Goal: Information Seeking & Learning: Find specific fact

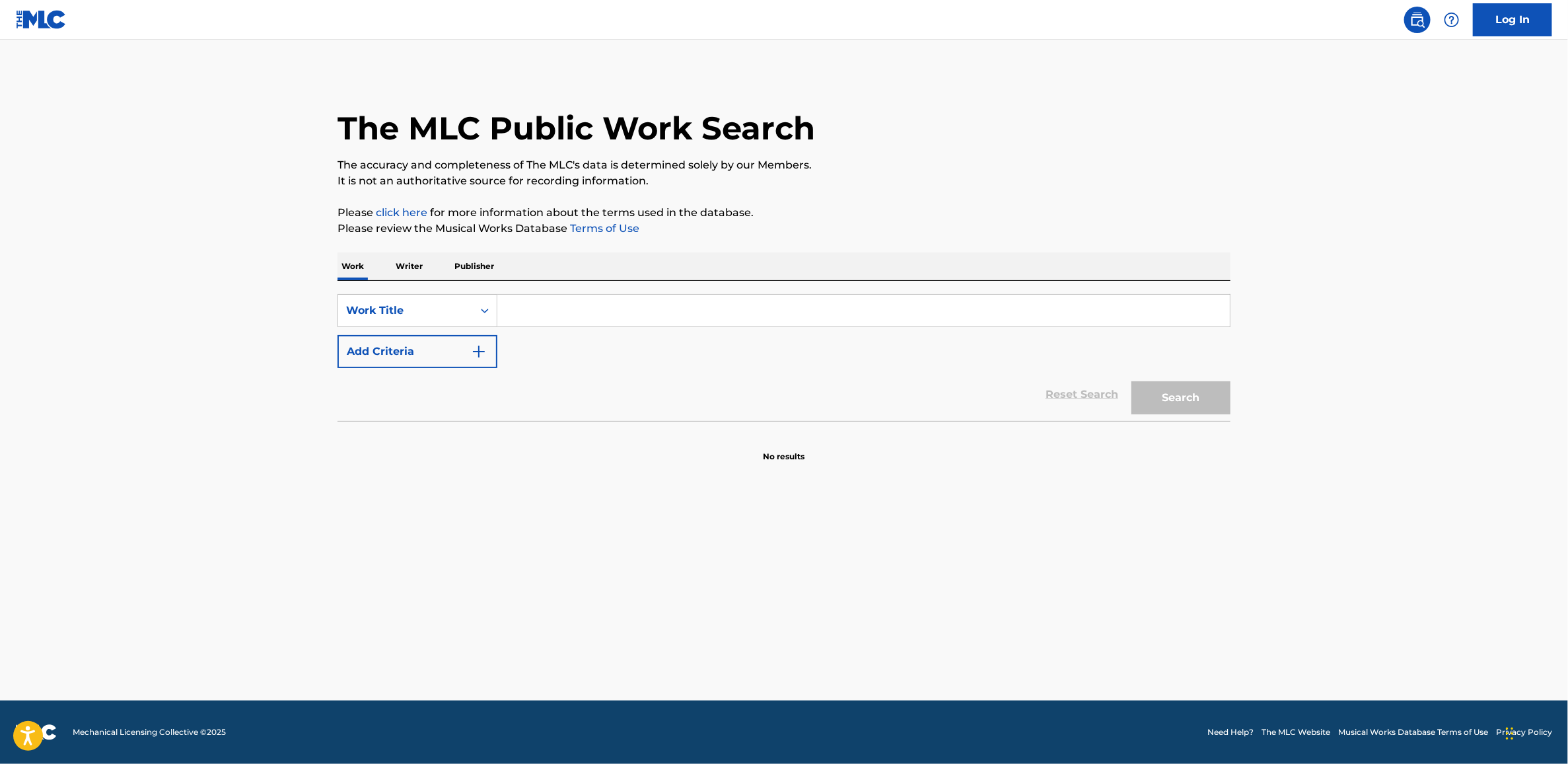
click at [640, 311] on input "Search Form" at bounding box center [863, 310] width 732 height 32
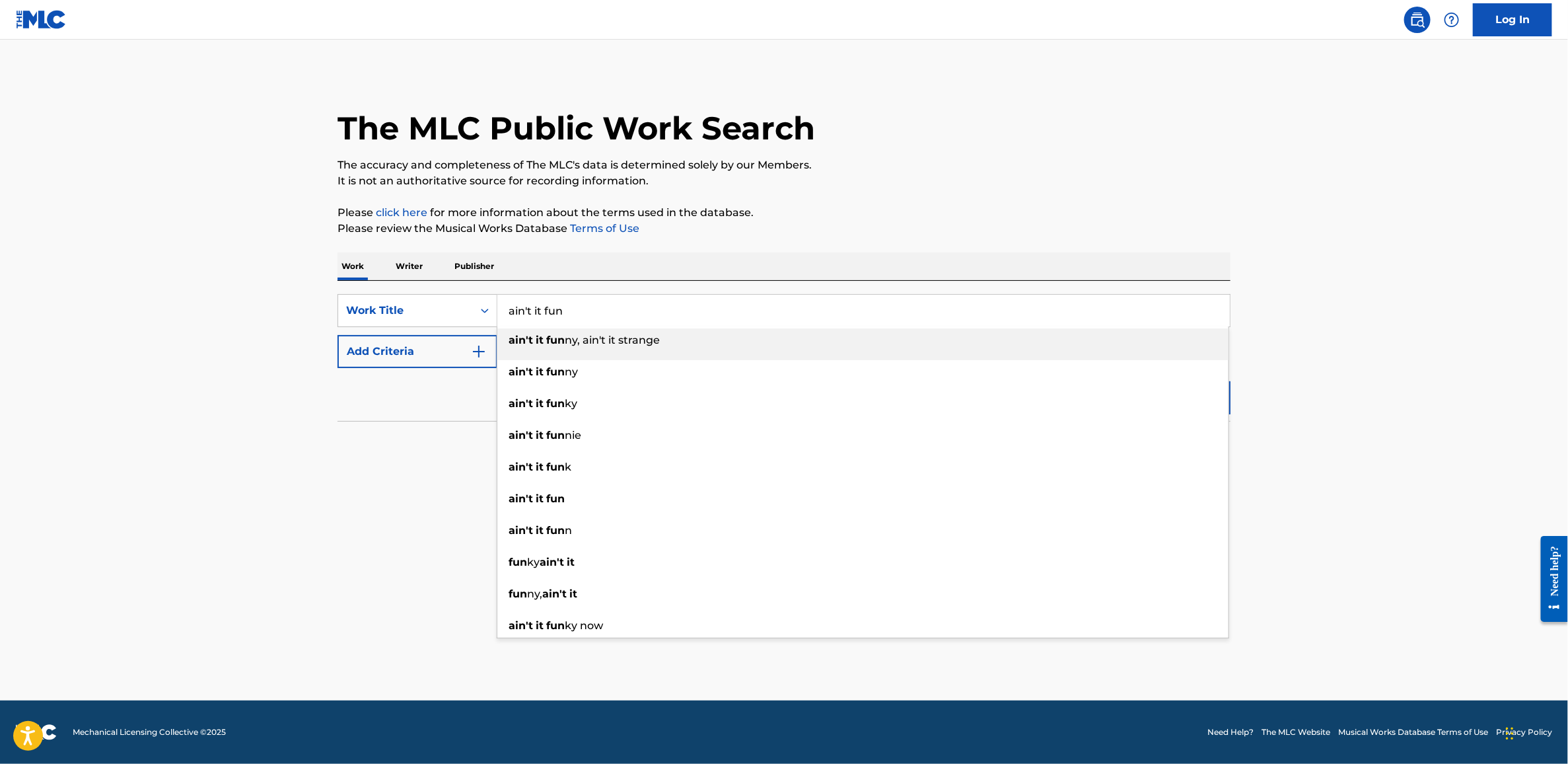
type input "ain't it fun"
click at [372, 350] on button "Add Criteria" at bounding box center [417, 352] width 160 height 33
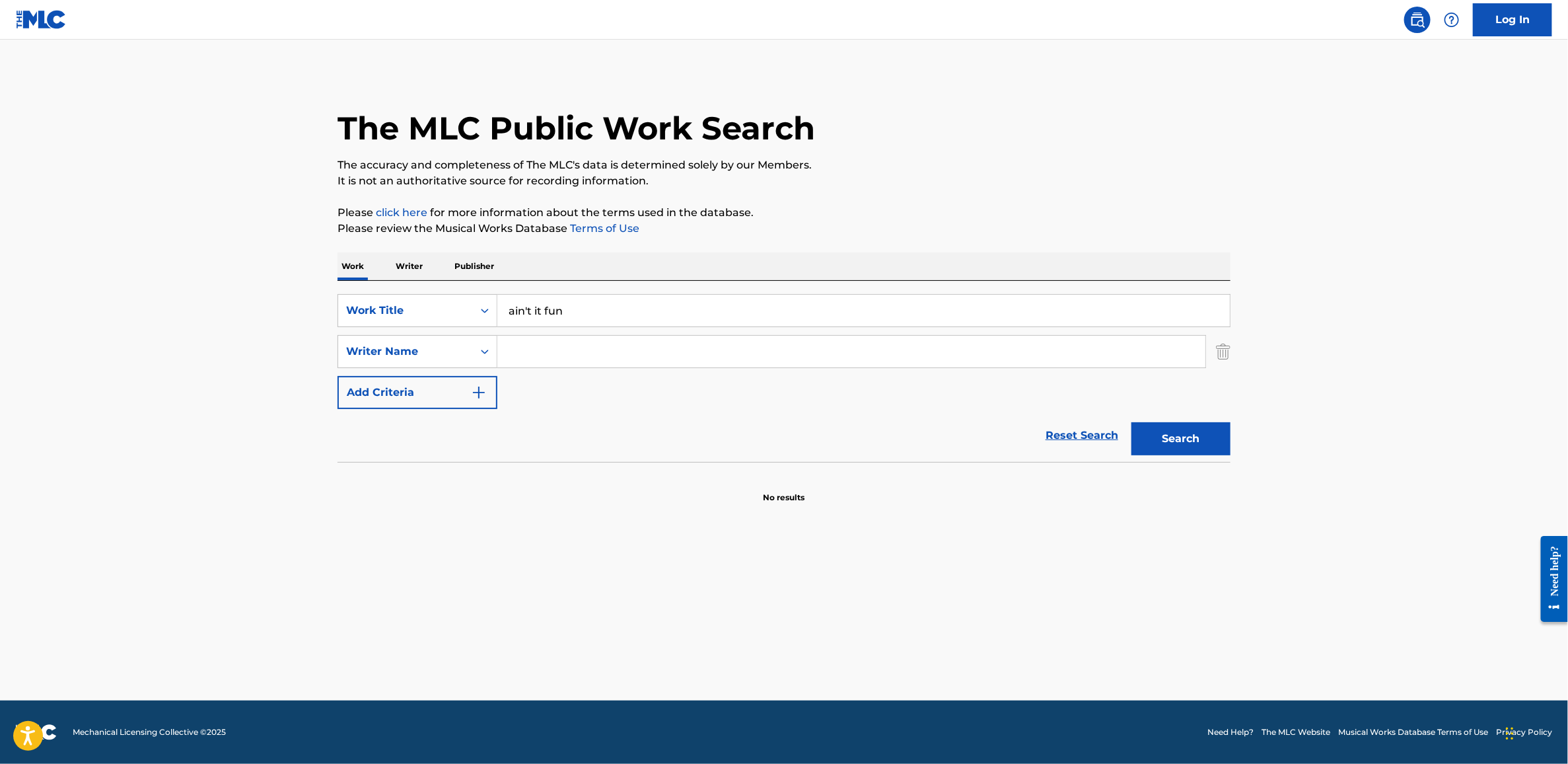
click at [569, 350] on input "Search Form" at bounding box center [851, 351] width 708 height 32
type input "[PERSON_NAME]"
click at [1200, 448] on button "Search" at bounding box center [1181, 439] width 99 height 33
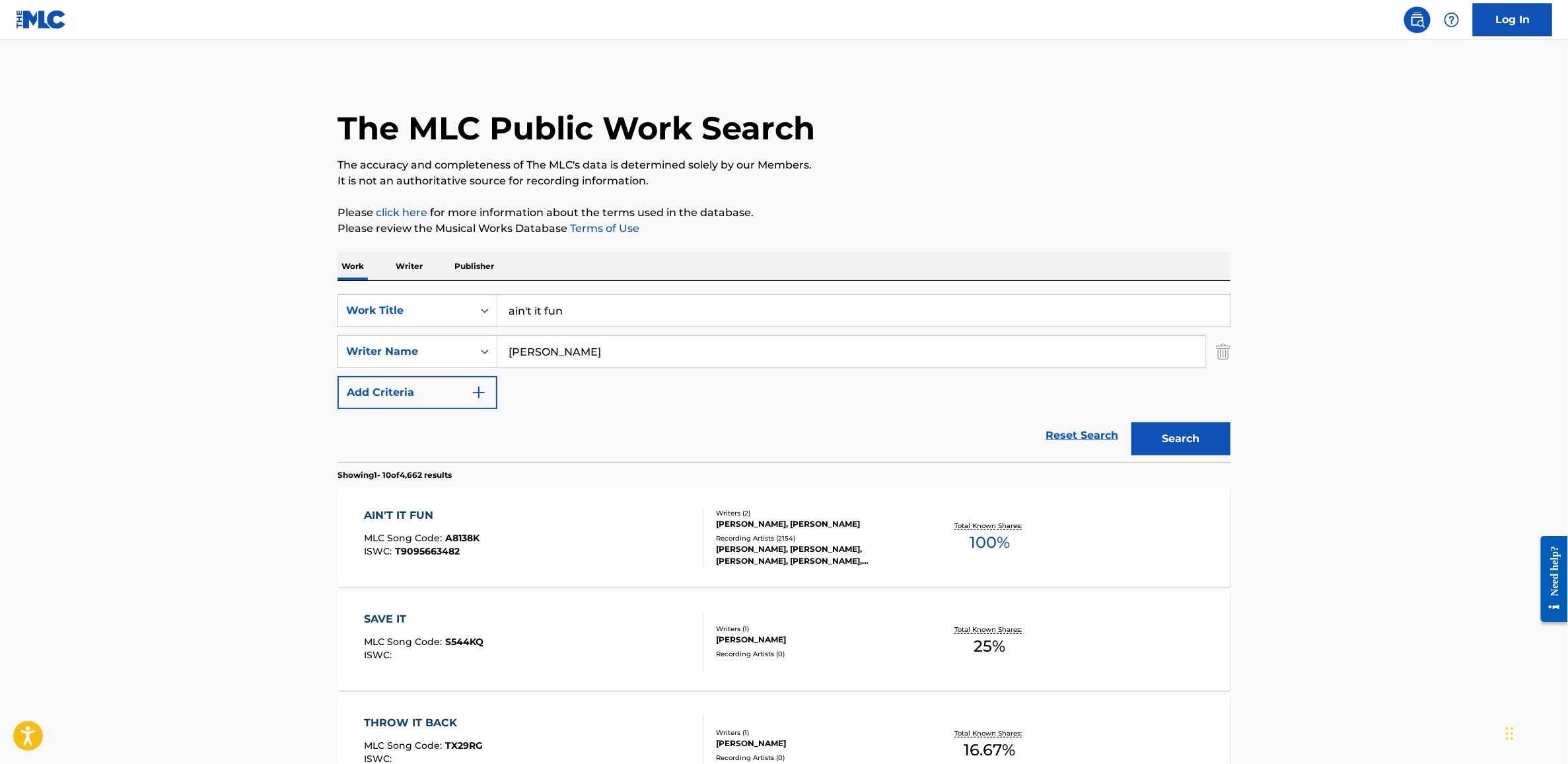
click at [406, 512] on div "AIN'T IT FUN" at bounding box center [422, 515] width 115 height 16
